Goal: Information Seeking & Learning: Understand process/instructions

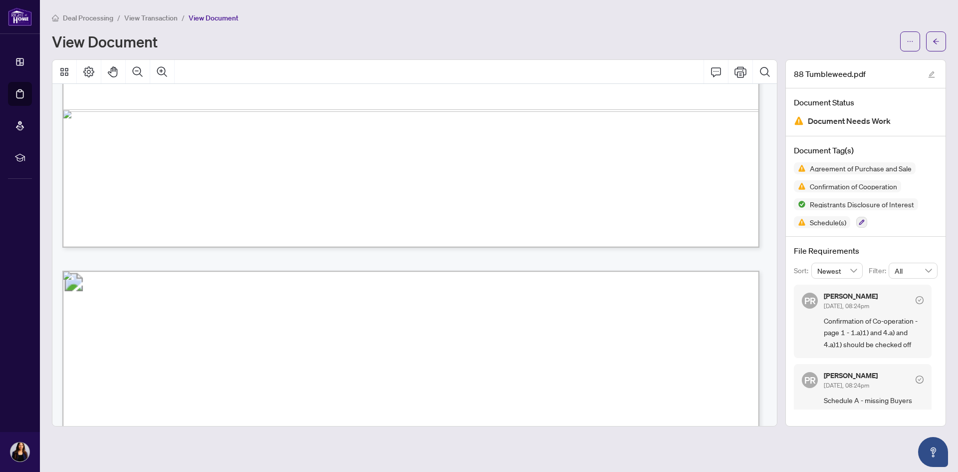
scroll to position [1048, 0]
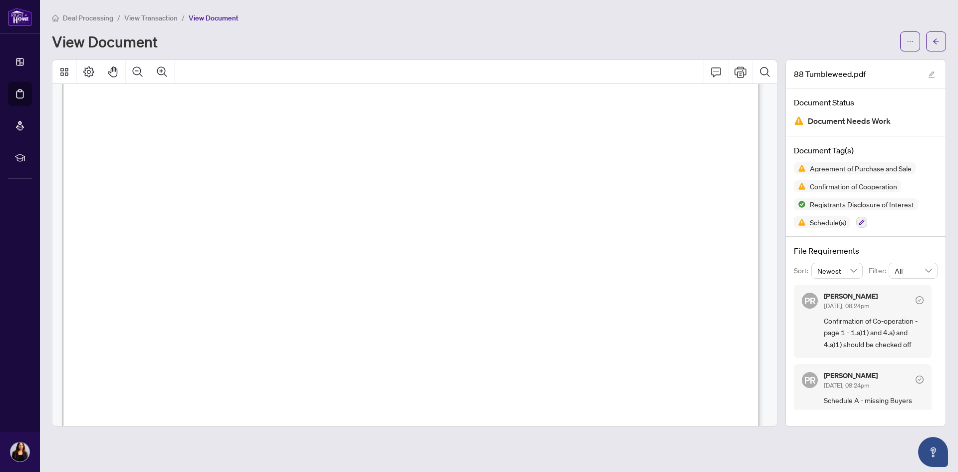
click at [182, 221] on span "1)" at bounding box center [179, 225] width 4 height 12
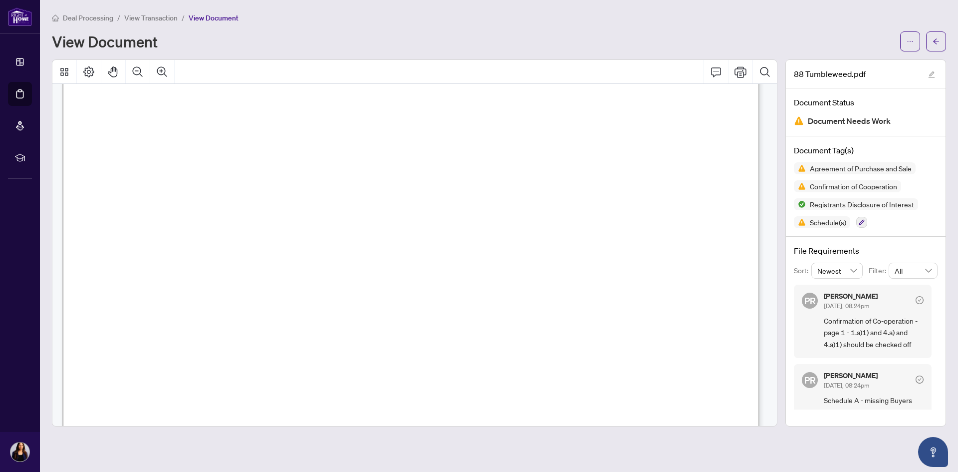
drag, startPoint x: 199, startPoint y: 222, endPoint x: 204, endPoint y: 222, distance: 5.0
click at [182, 222] on span "1)" at bounding box center [179, 225] width 4 height 12
click at [182, 231] on span "1)" at bounding box center [179, 230] width 4 height 12
click at [864, 221] on icon "button" at bounding box center [862, 222] width 5 height 5
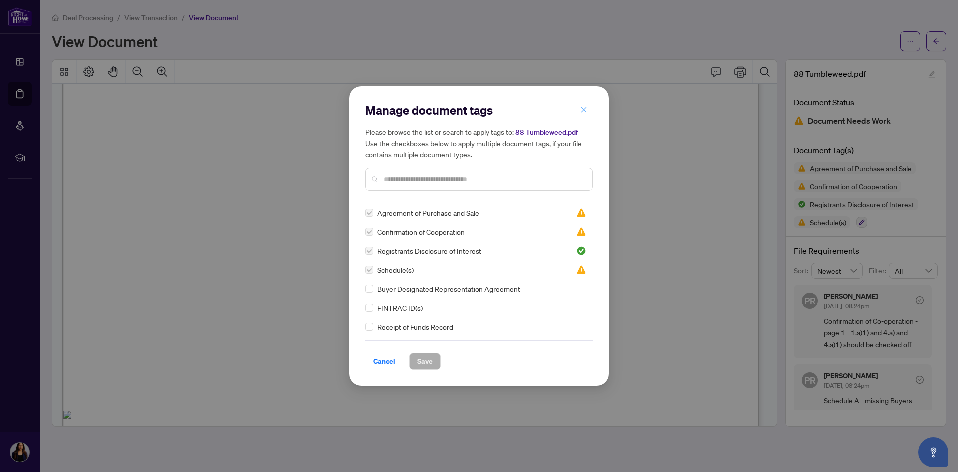
click at [584, 112] on icon "close" at bounding box center [584, 109] width 7 height 7
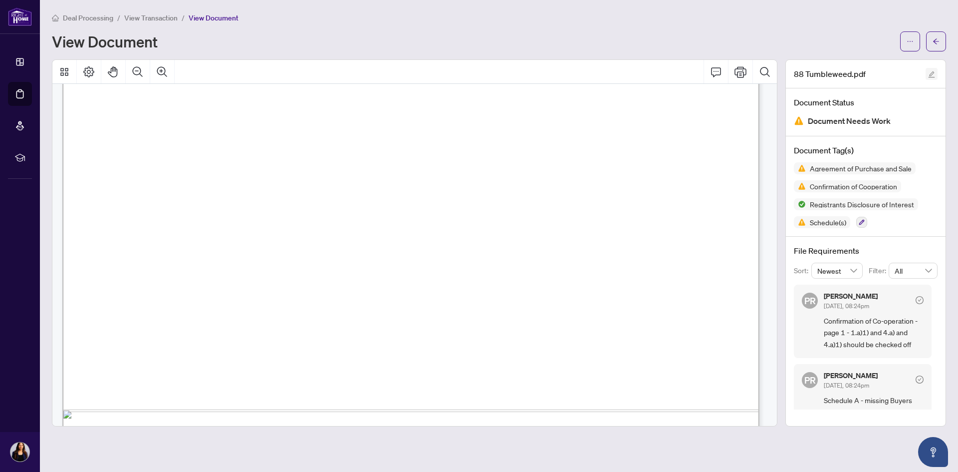
click at [933, 72] on icon "edit" at bounding box center [932, 74] width 7 height 7
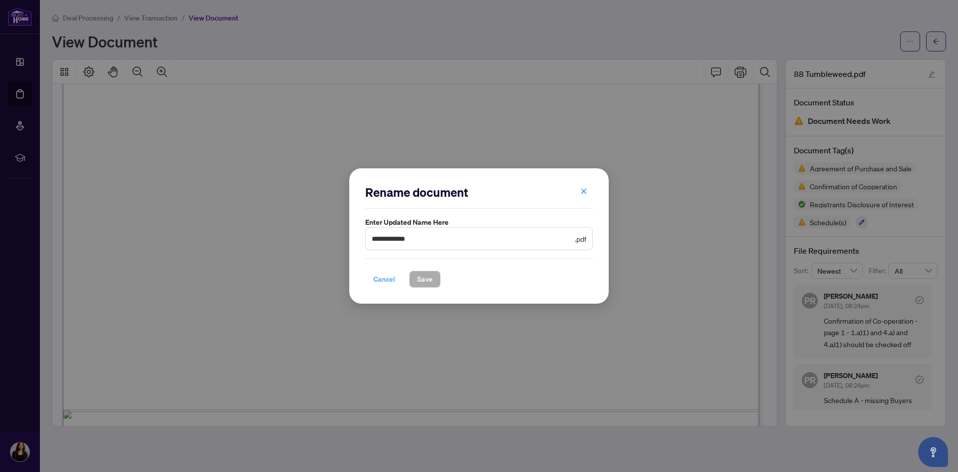
click at [378, 277] on span "Cancel" at bounding box center [384, 279] width 22 height 16
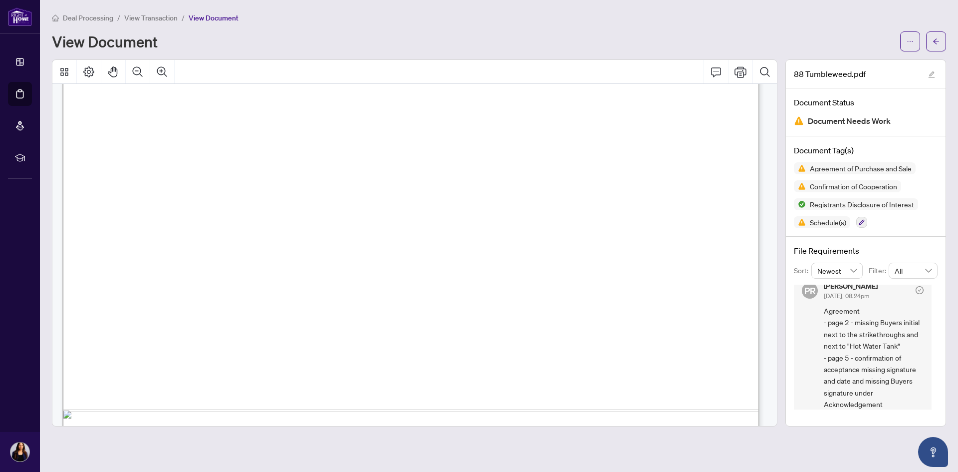
scroll to position [177, 0]
click at [932, 73] on icon "edit" at bounding box center [932, 74] width 6 height 6
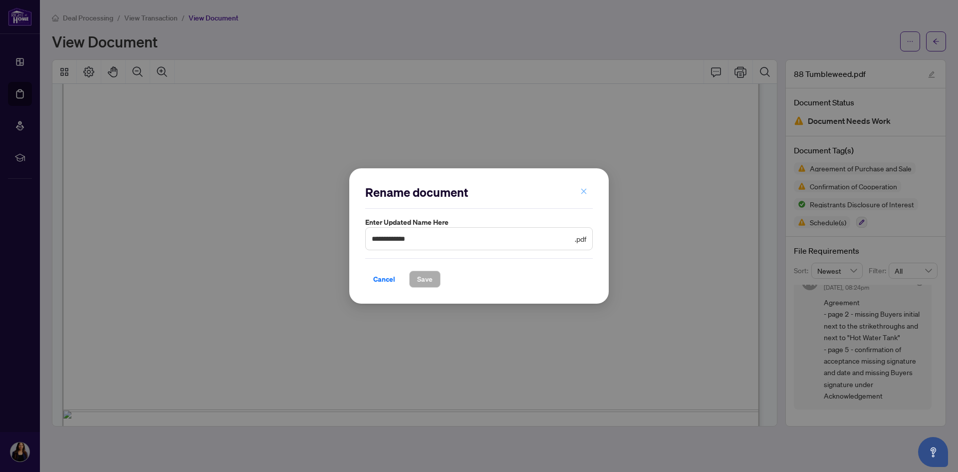
click at [585, 192] on icon "close" at bounding box center [584, 191] width 5 height 5
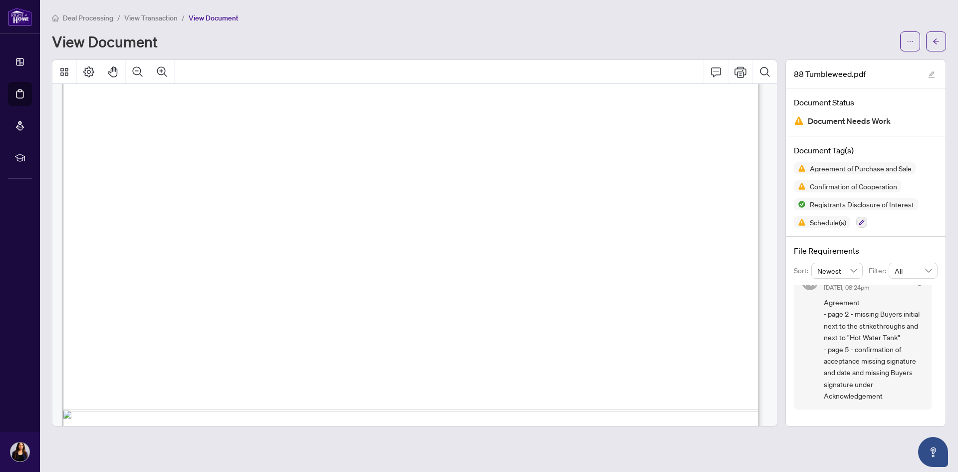
click at [182, 230] on span "1)" at bounding box center [179, 230] width 4 height 12
click at [139, 209] on span "a)" at bounding box center [133, 208] width 9 height 12
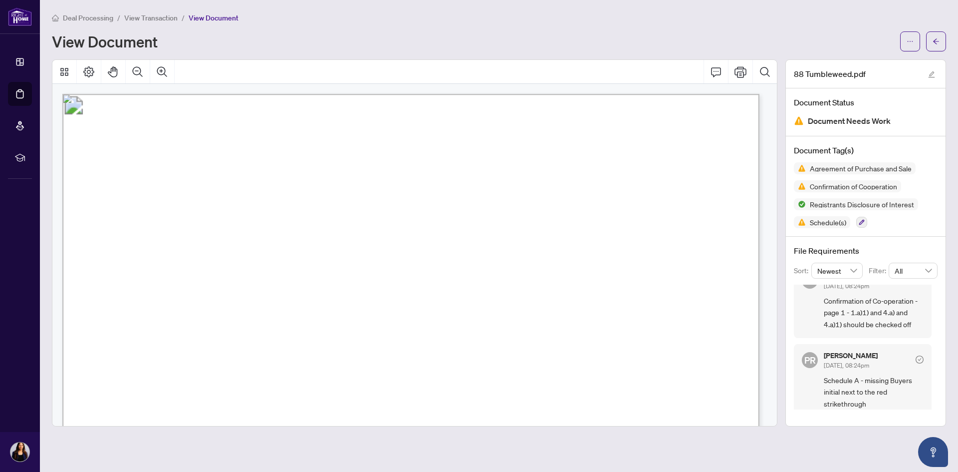
scroll to position [0, 0]
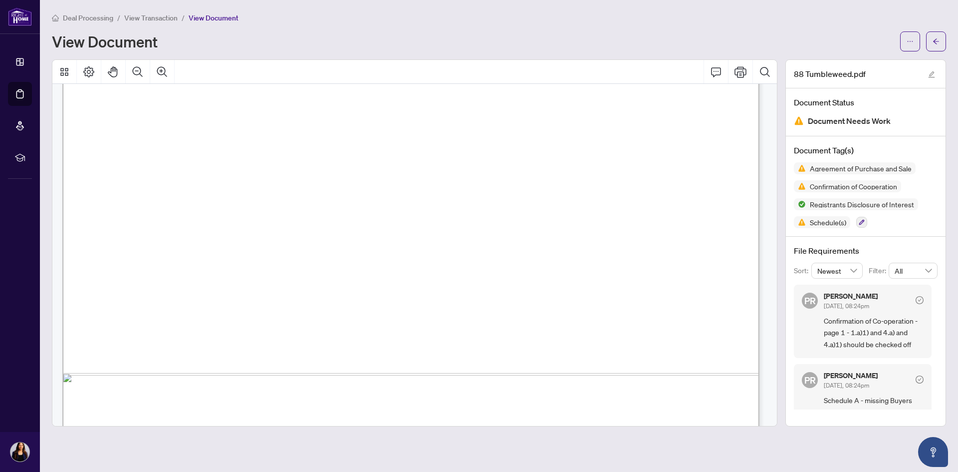
scroll to position [4136, 0]
click at [938, 48] on span "button" at bounding box center [936, 41] width 7 height 16
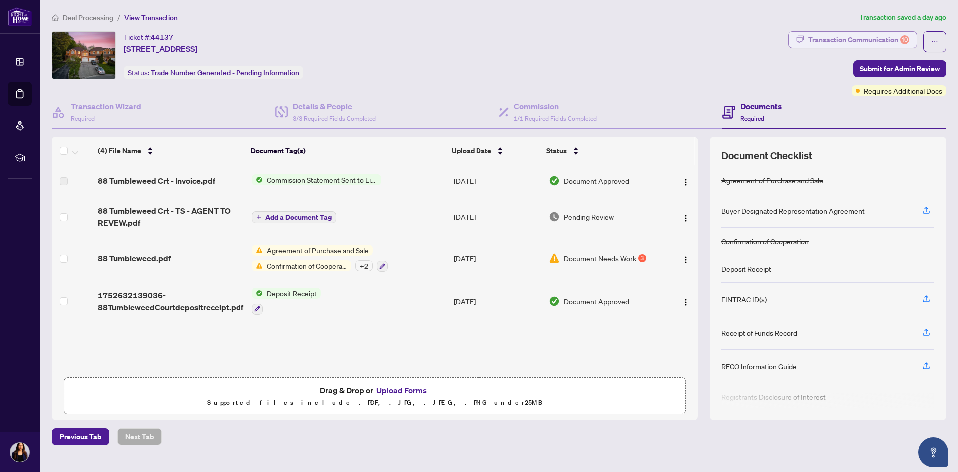
click at [844, 37] on div "Transaction Communication 10" at bounding box center [859, 40] width 101 height 16
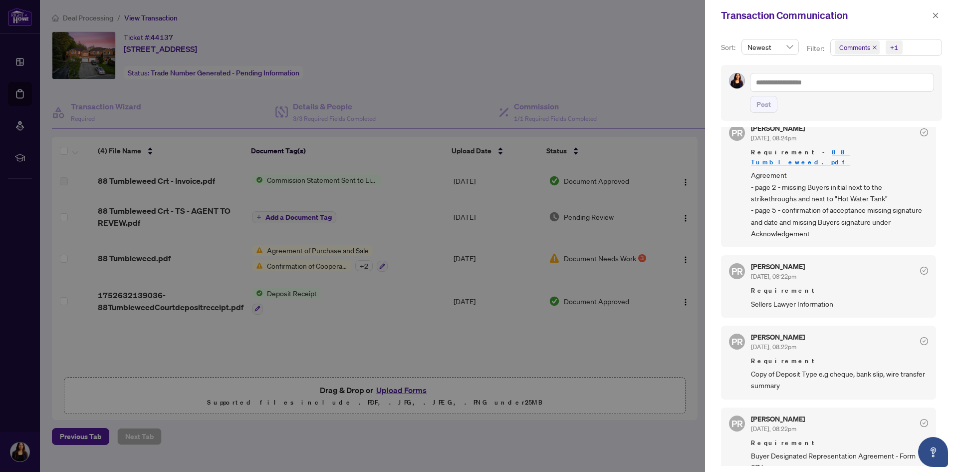
scroll to position [250, 0]
